Goal: Information Seeking & Learning: Learn about a topic

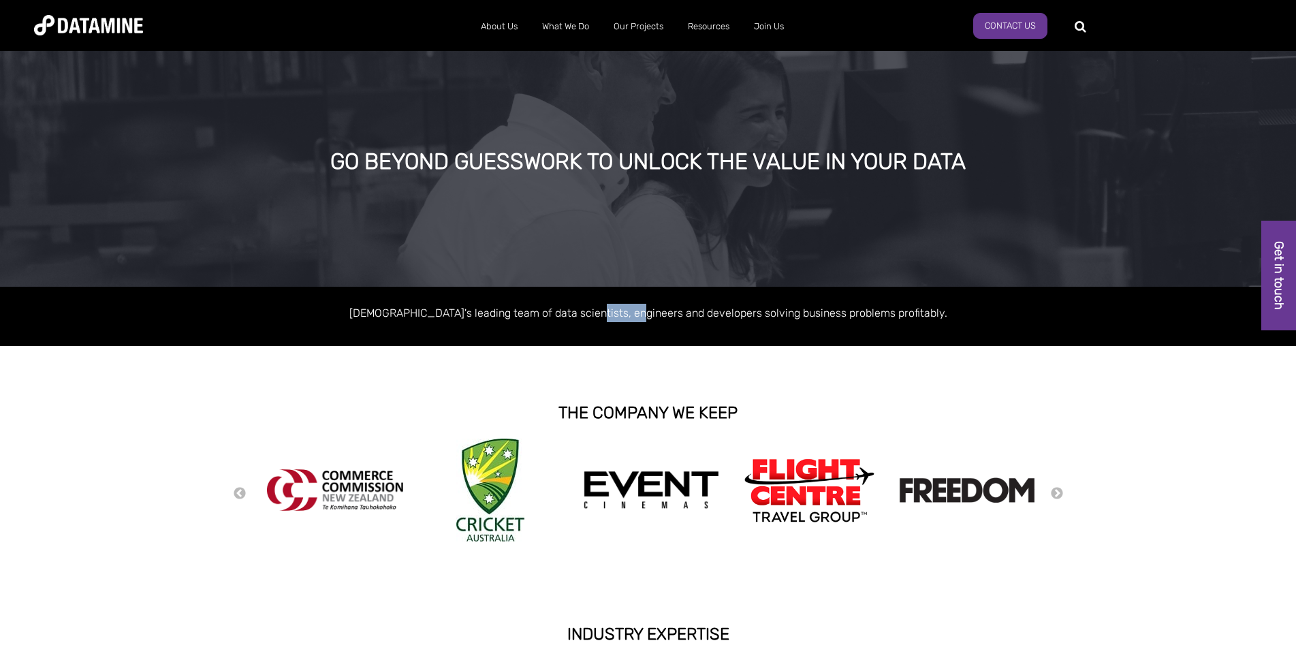
drag, startPoint x: 604, startPoint y: 315, endPoint x: 650, endPoint y: 318, distance: 46.4
click at [650, 318] on p "[DEMOGRAPHIC_DATA]'s leading team of data scientists, engineers and developers …" at bounding box center [648, 313] width 776 height 18
drag, startPoint x: 655, startPoint y: 315, endPoint x: 674, endPoint y: 318, distance: 20.0
click at [674, 318] on p "[DEMOGRAPHIC_DATA]'s leading team of data scientists, engineers and developers …" at bounding box center [648, 313] width 776 height 18
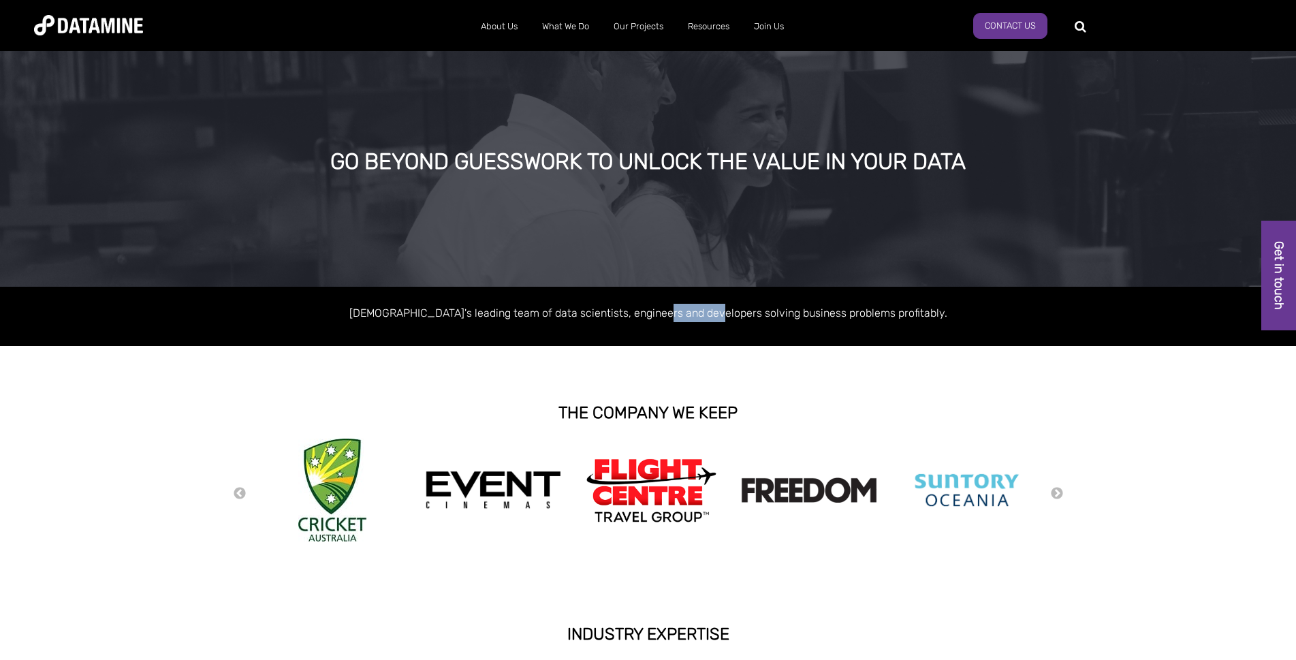
drag, startPoint x: 678, startPoint y: 315, endPoint x: 728, endPoint y: 321, distance: 50.8
click at [728, 321] on p "[DEMOGRAPHIC_DATA]'s leading team of data scientists, engineers and developers …" at bounding box center [648, 313] width 776 height 18
click at [719, 321] on p "[DEMOGRAPHIC_DATA]'s leading team of data scientists, engineers and developers …" at bounding box center [648, 313] width 776 height 18
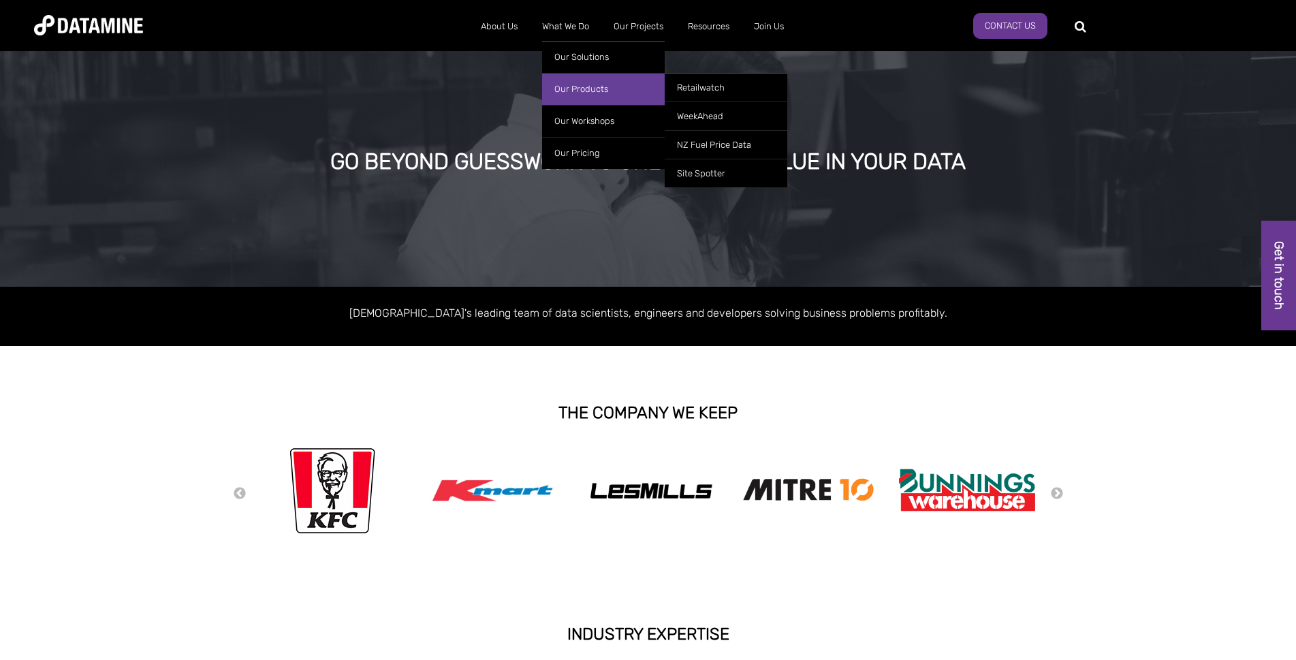
click at [582, 94] on link "Our Products" at bounding box center [603, 89] width 123 height 32
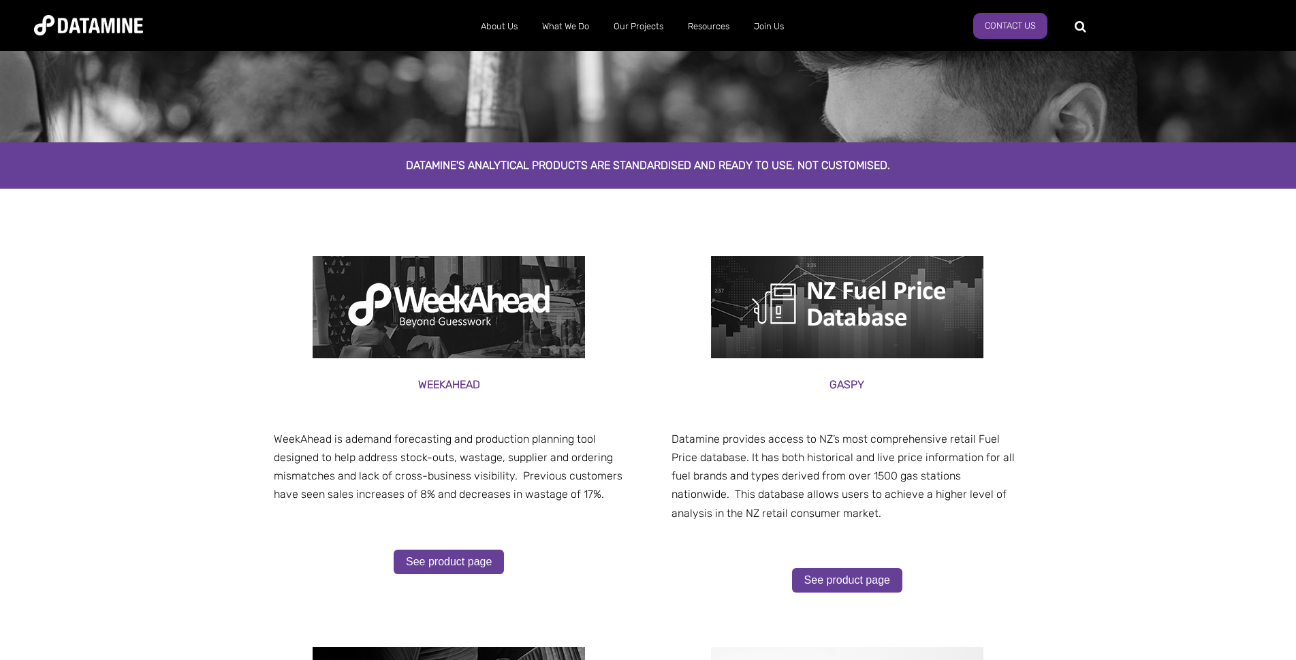
scroll to position [42, 0]
